Goal: Task Accomplishment & Management: Use online tool/utility

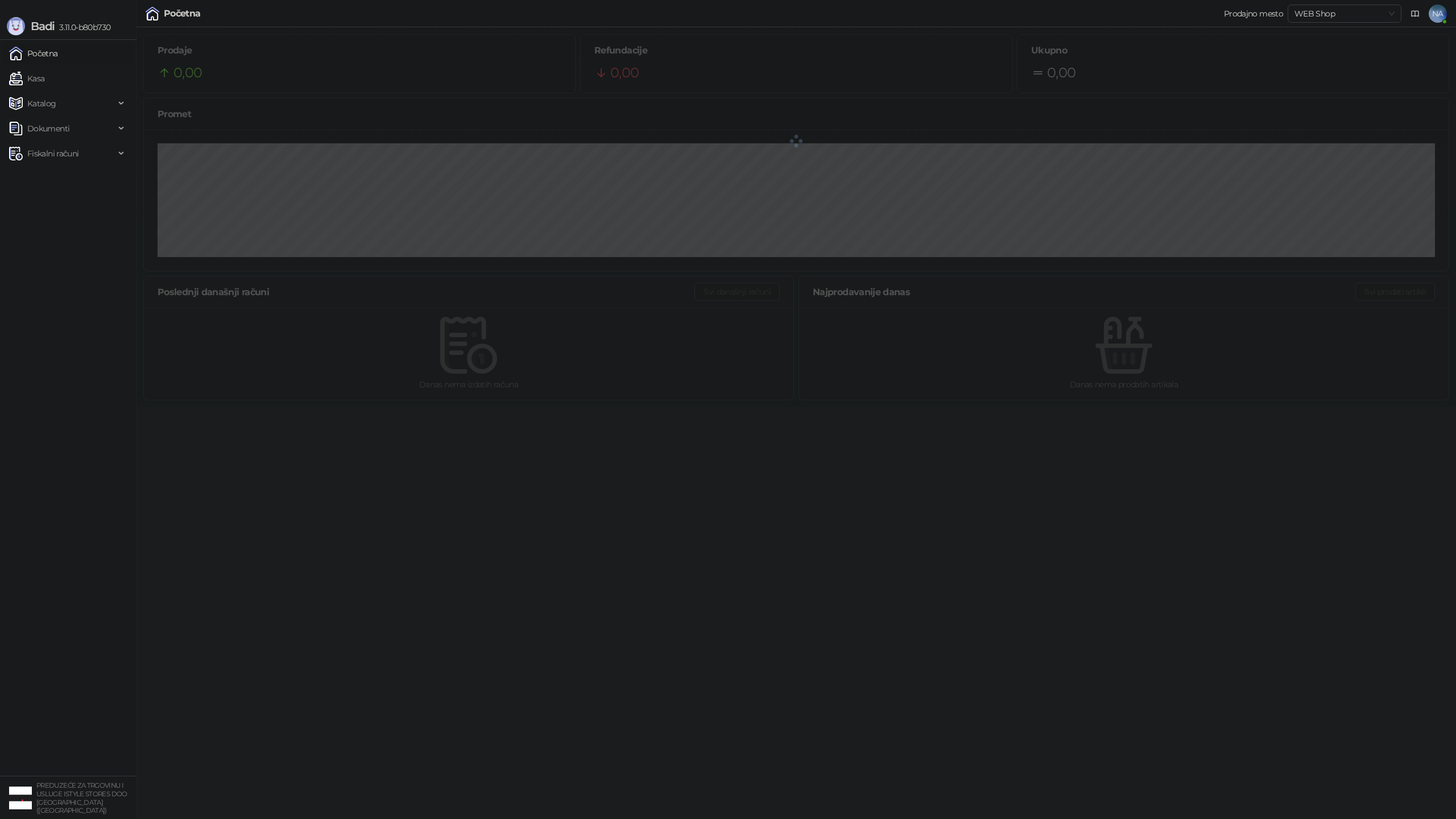
click at [84, 169] on ul "Početna Kasa Katalog Dokumenti Fiskalni računi" at bounding box center [68, 408] width 136 height 736
click at [67, 162] on span "Fiskalni računi" at bounding box center [53, 154] width 51 height 23
click at [55, 150] on span "Fiskalni računi" at bounding box center [53, 154] width 51 height 23
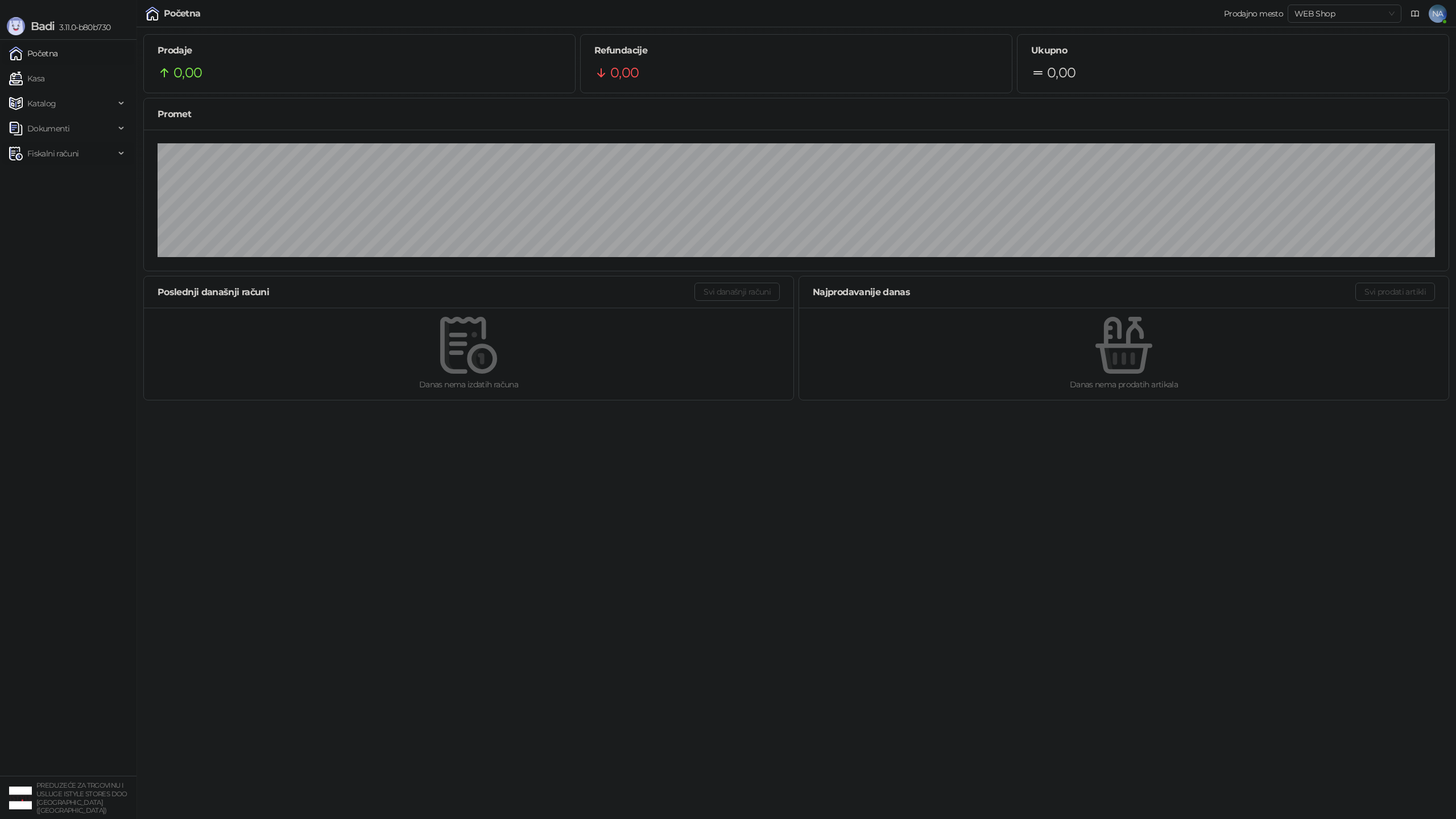
click at [54, 162] on span "Fiskalni računi" at bounding box center [53, 154] width 51 height 23
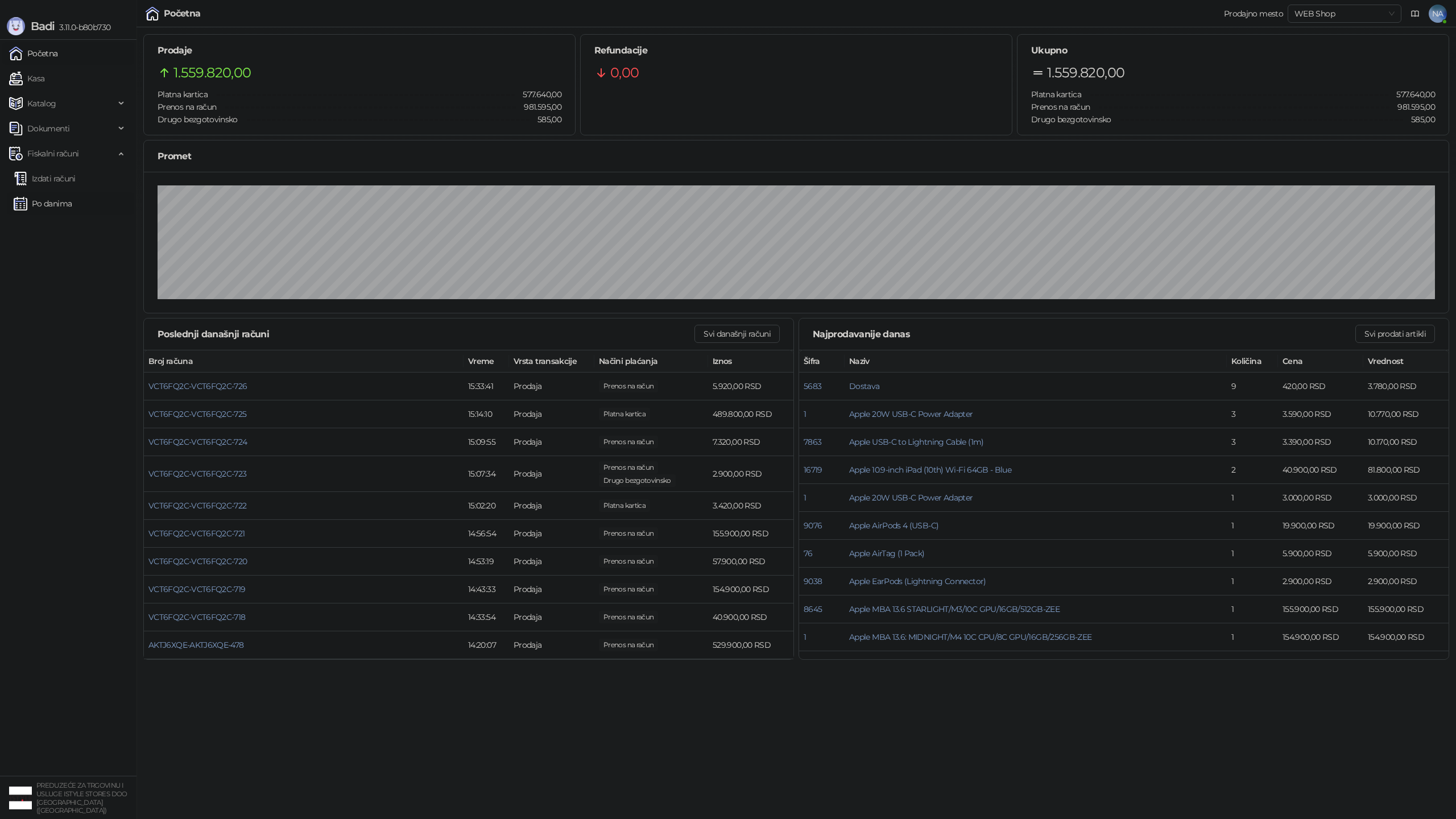
click at [57, 208] on link "Po danima" at bounding box center [43, 204] width 58 height 23
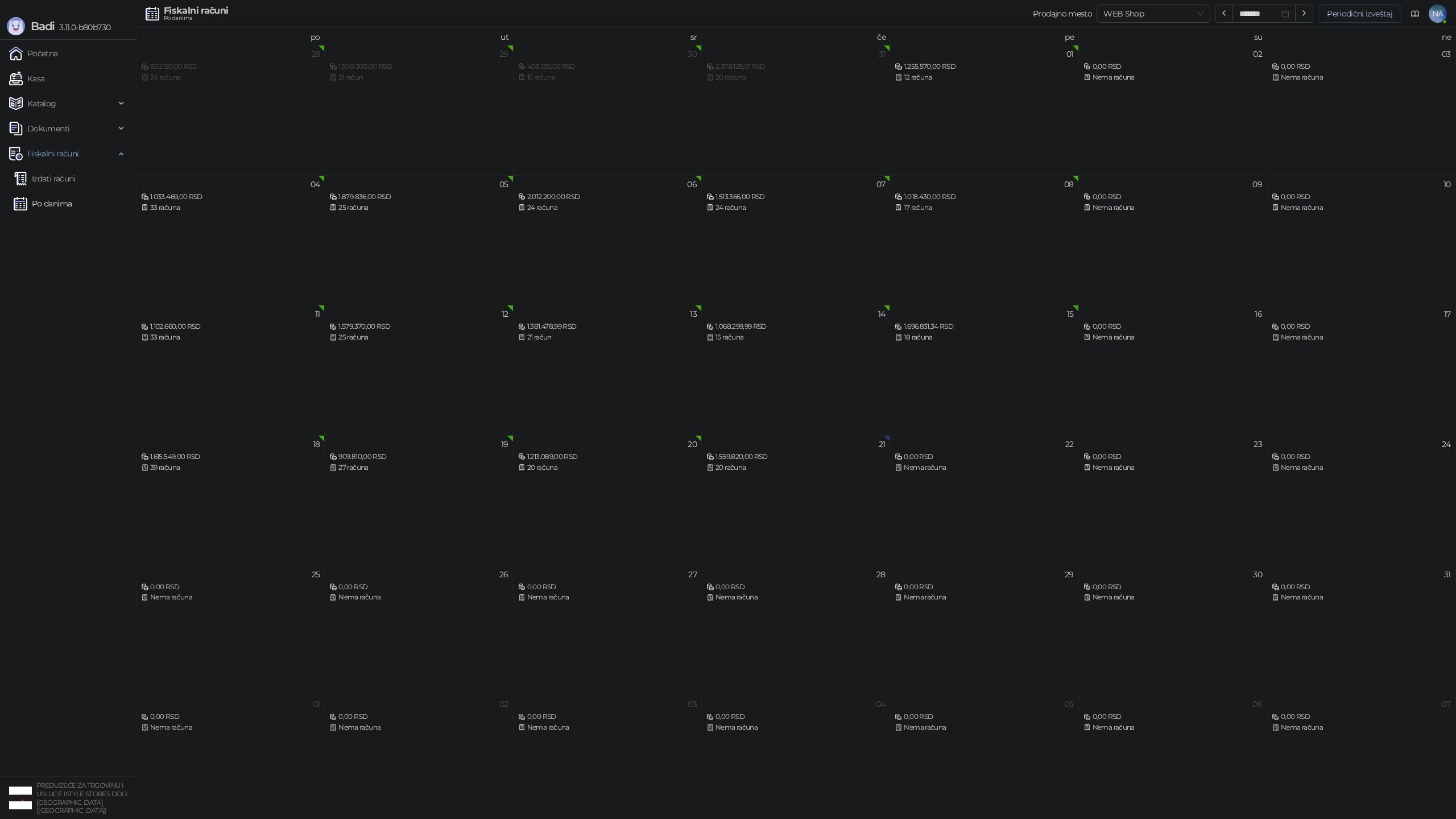
click at [1357, 9] on button "Periodični izveštaj" at bounding box center [1360, 14] width 84 height 18
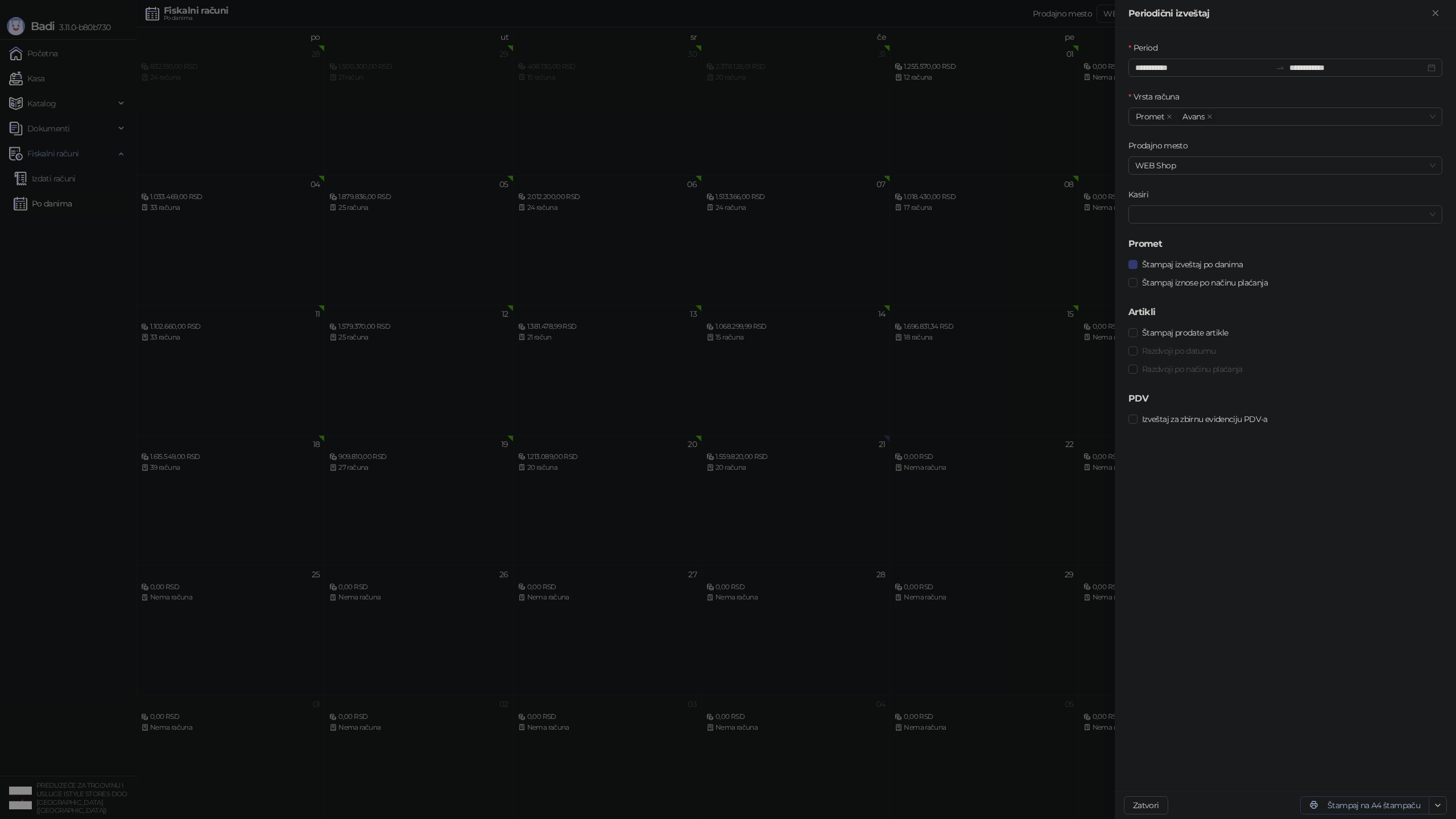
click at [1348, 810] on button "Štampaj na A4 štampaču" at bounding box center [1364, 806] width 129 height 18
click at [448, 331] on div at bounding box center [728, 409] width 1456 height 819
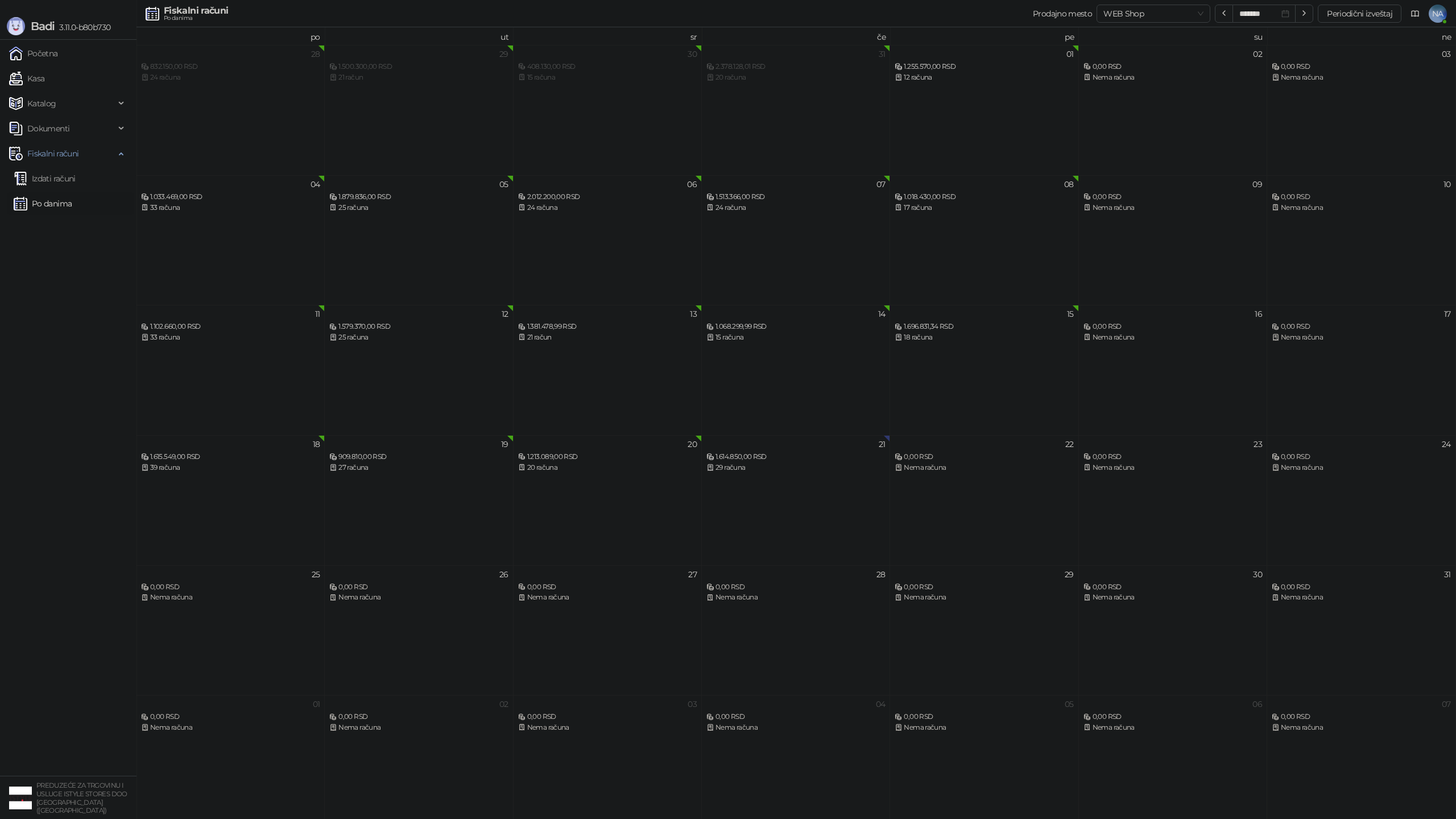
click at [55, 202] on link "Po danima" at bounding box center [43, 204] width 58 height 23
click at [737, 488] on div "21 1.749.440,00 RSD 33 računa" at bounding box center [796, 500] width 189 height 130
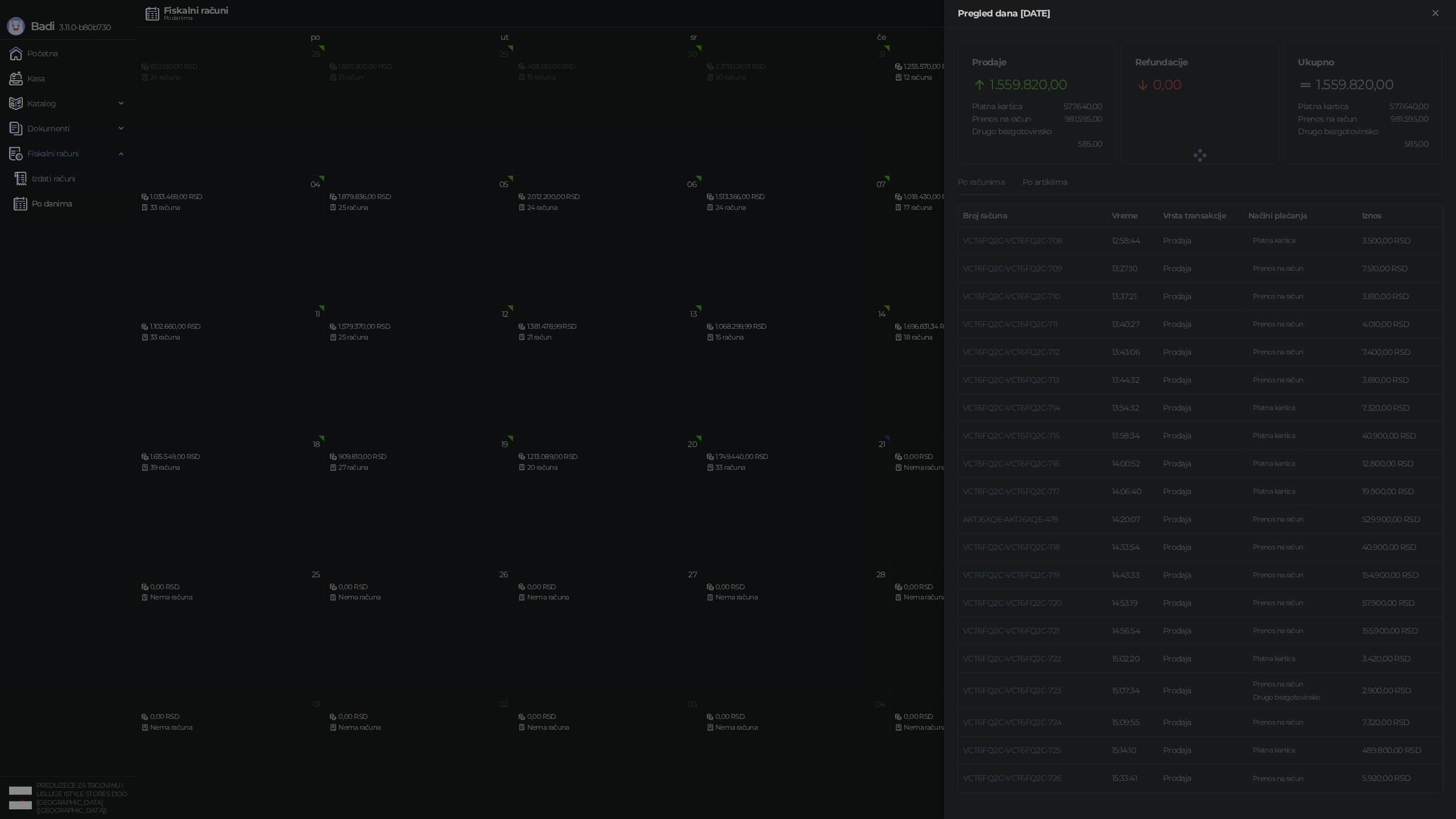
click at [737, 458] on div at bounding box center [728, 409] width 1456 height 819
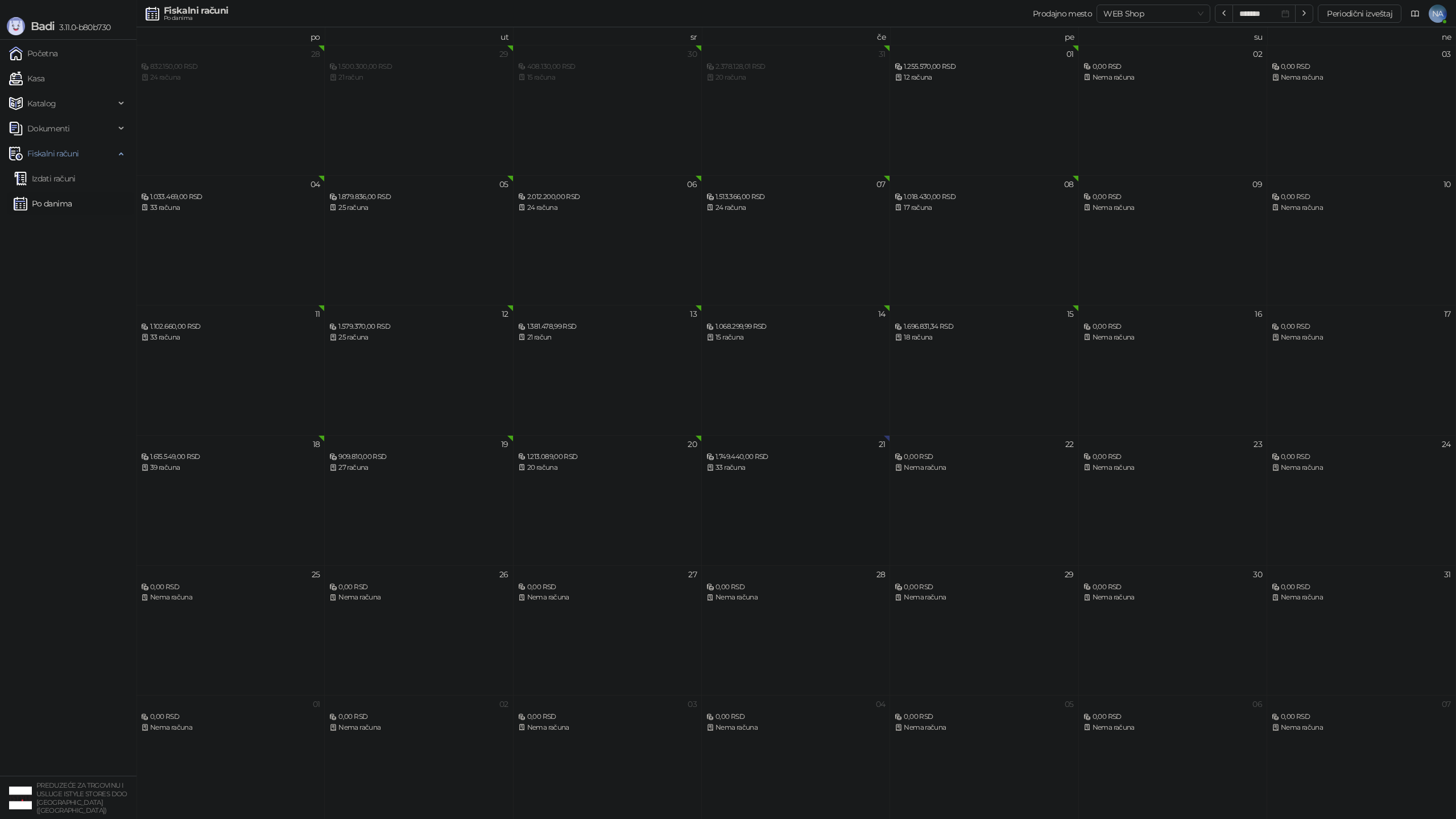
click at [735, 455] on div "1.749.440,00 RSD" at bounding box center [795, 457] width 179 height 11
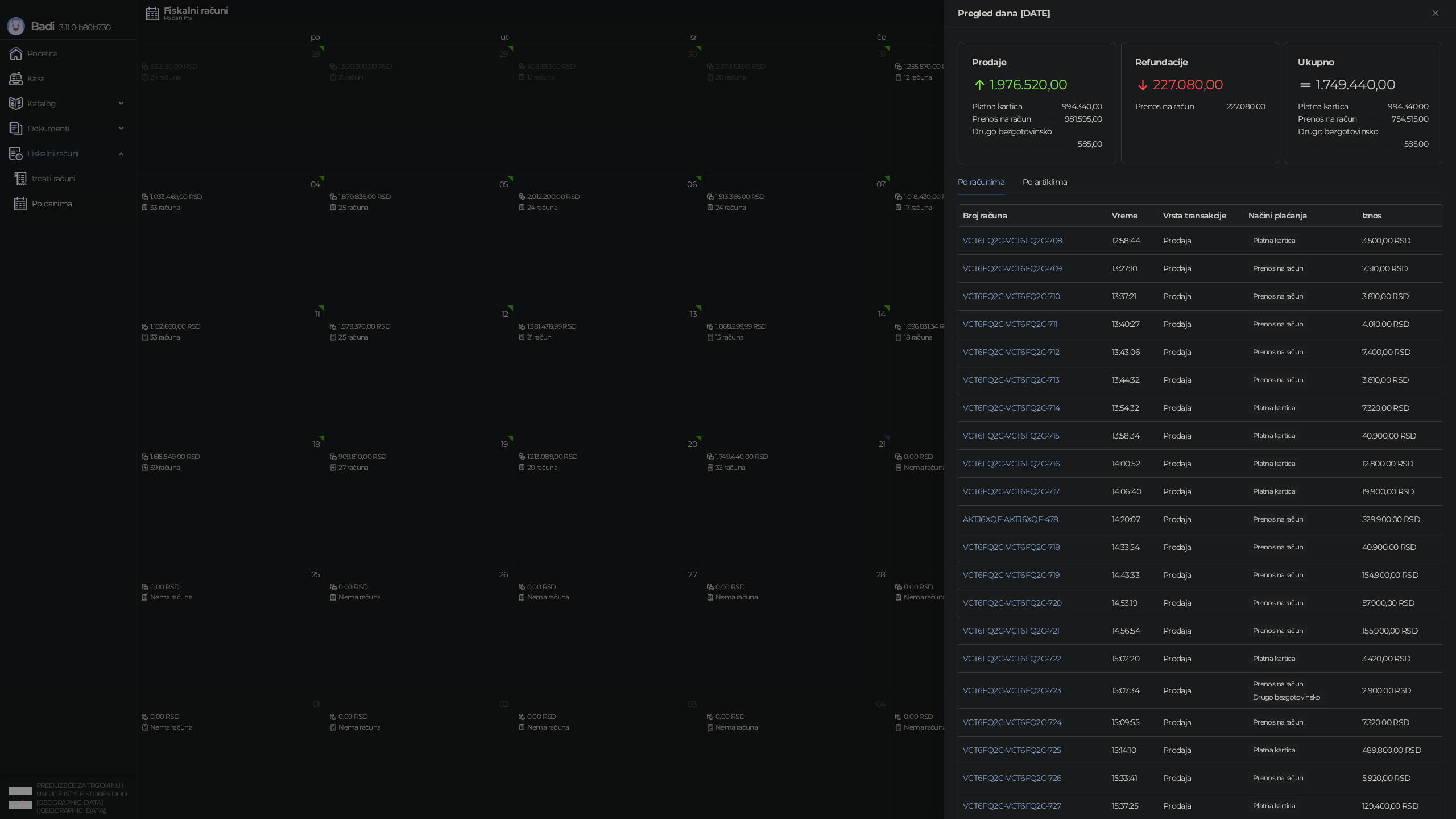
click at [1028, 85] on span "1.976.520,00" at bounding box center [1029, 85] width 78 height 22
click at [760, 456] on div at bounding box center [728, 409] width 1456 height 819
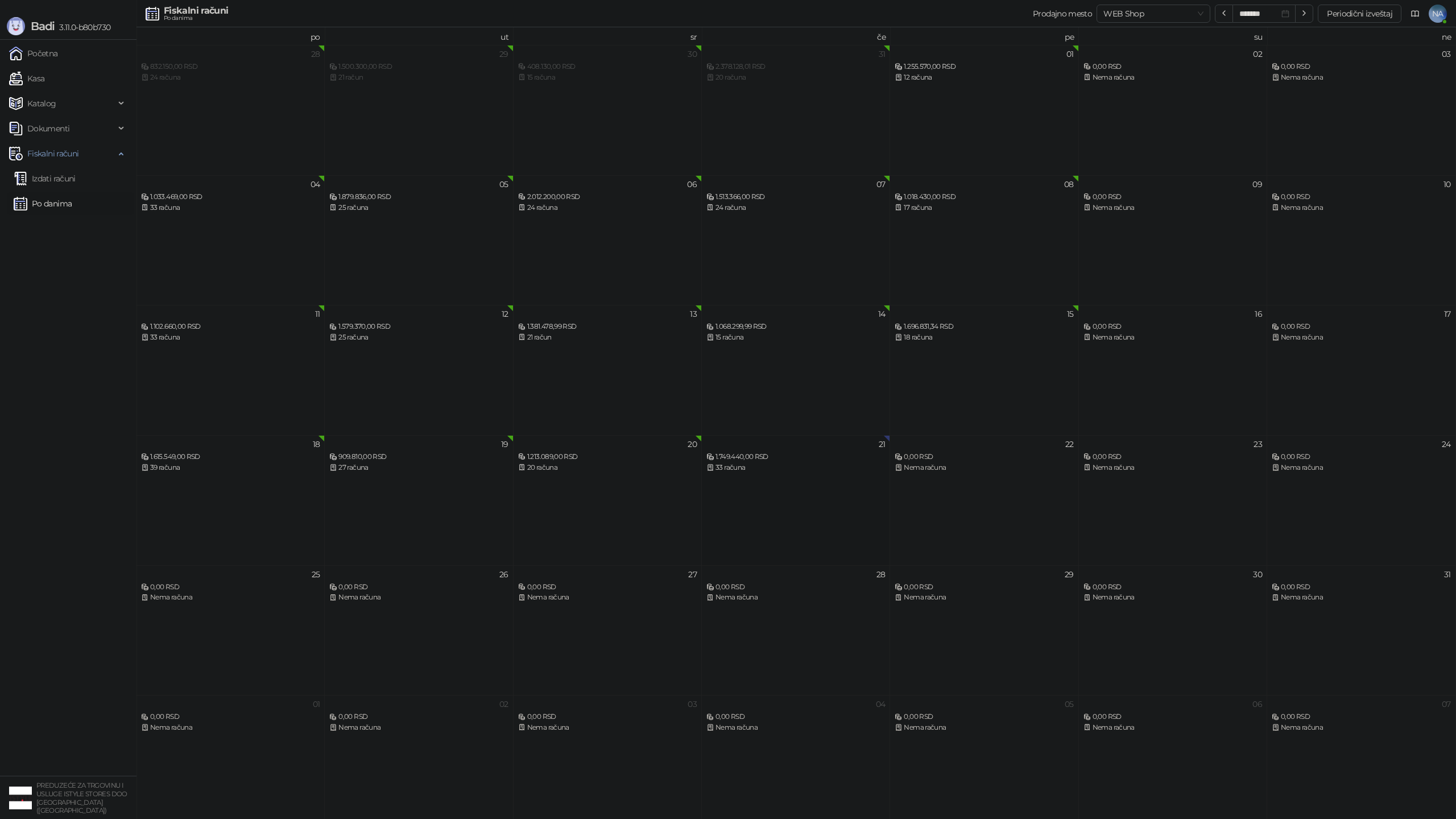
click at [744, 464] on div "33 računa" at bounding box center [795, 468] width 179 height 11
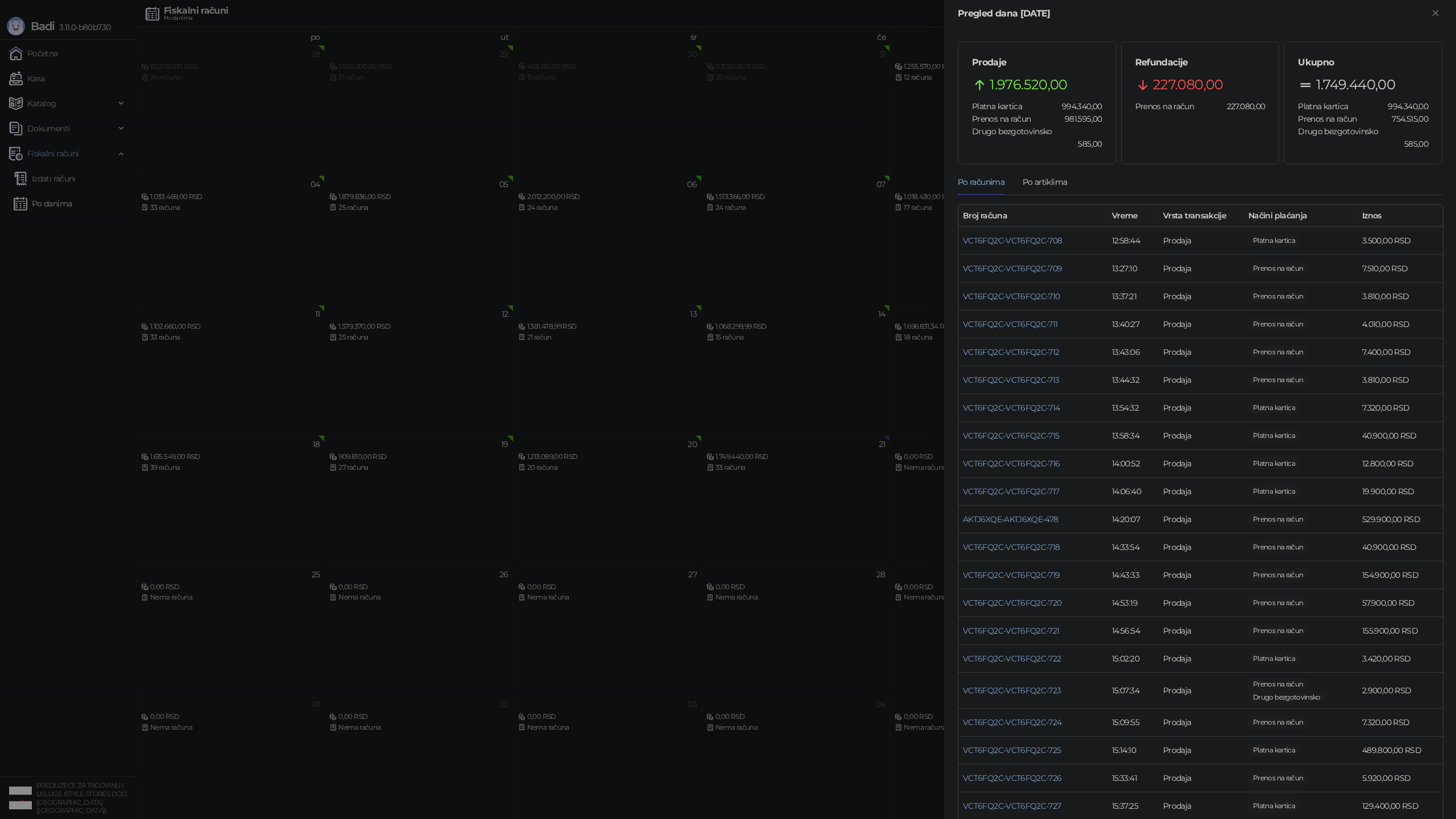
click at [837, 291] on div at bounding box center [728, 409] width 1456 height 819
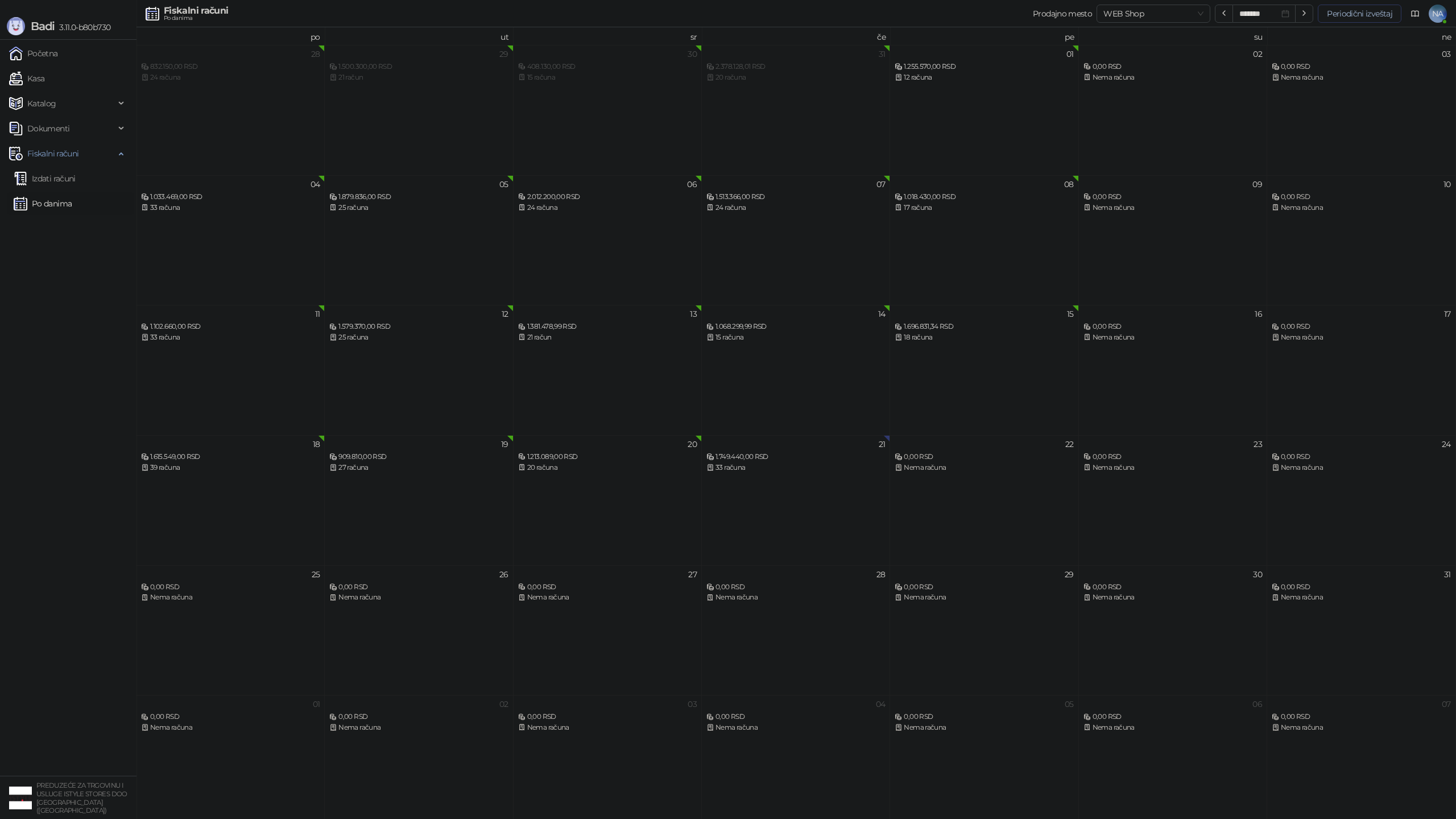
click at [1373, 12] on button "Periodični izveštaj" at bounding box center [1360, 14] width 84 height 18
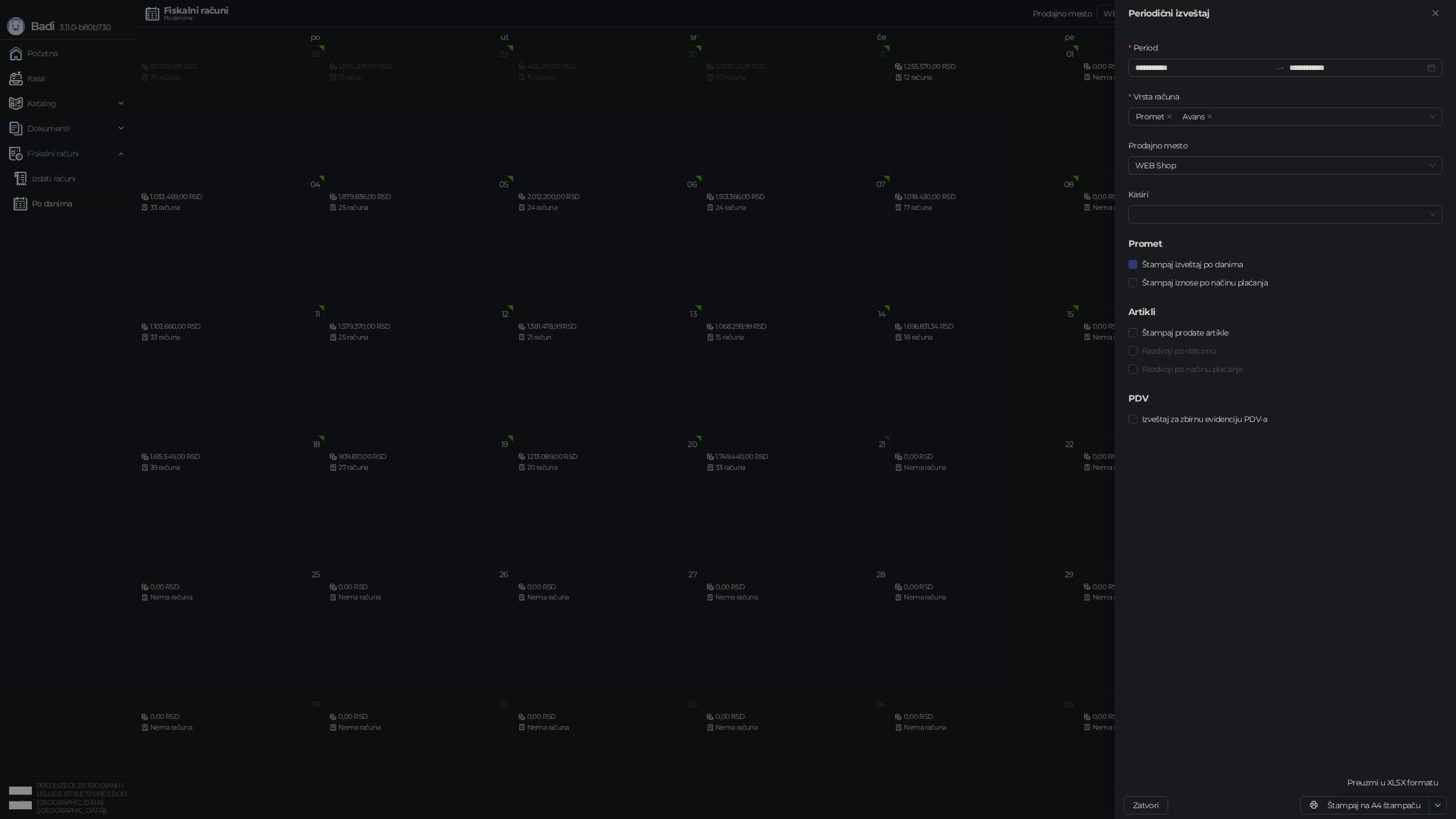
click at [1441, 806] on icon "button" at bounding box center [1438, 805] width 9 height 9
click at [1393, 803] on button "Štampaj na A4 štampaču" at bounding box center [1364, 806] width 129 height 18
